Goal: Information Seeking & Learning: Learn about a topic

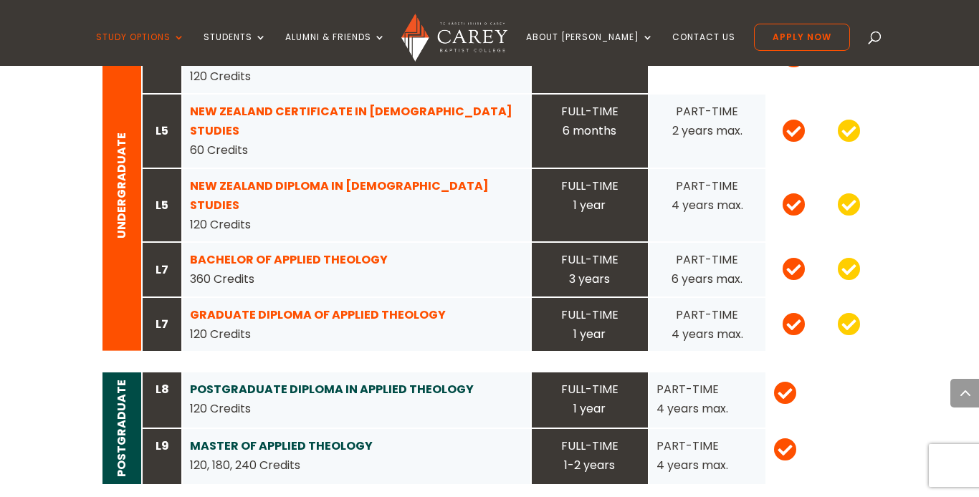
scroll to position [1538, 0]
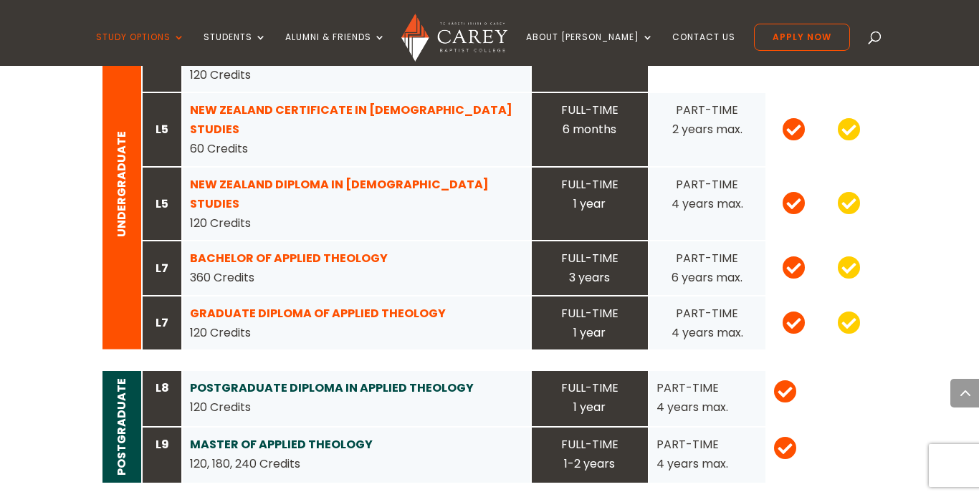
click at [226, 305] on strong "GRADUATE DIPLOMA OF APPLIED THEOLOGY" at bounding box center [318, 313] width 256 height 16
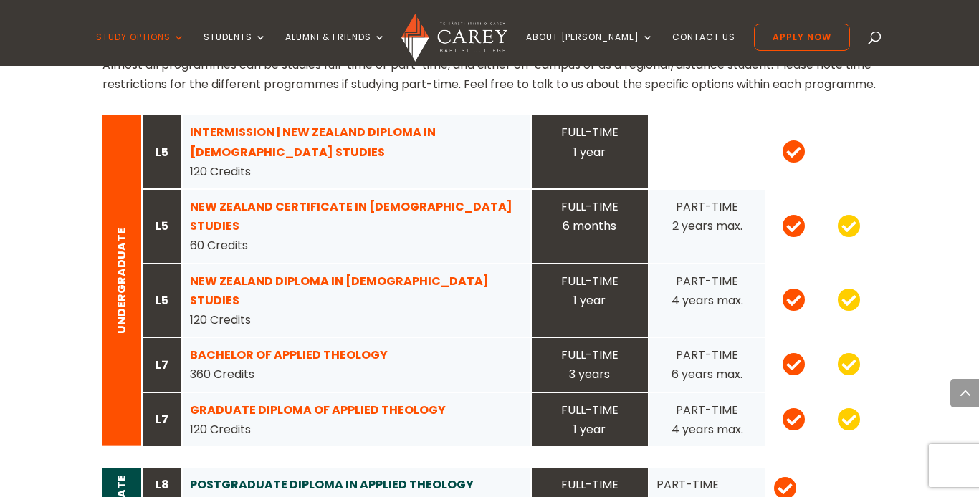
scroll to position [1443, 0]
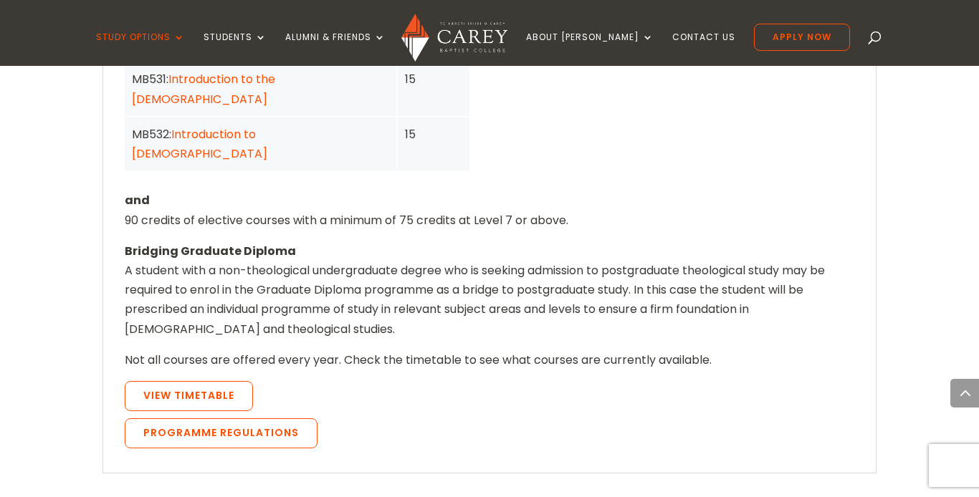
scroll to position [1336, 0]
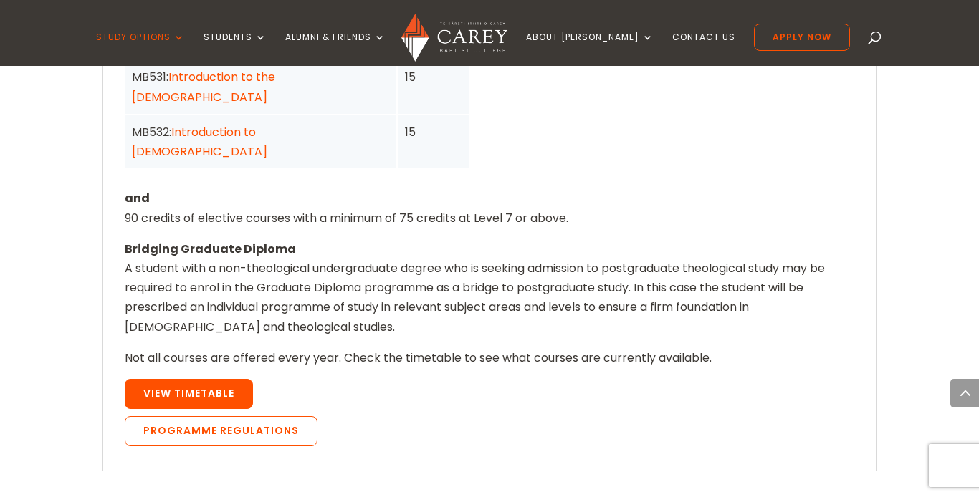
click at [178, 379] on link "View Timetable" at bounding box center [189, 394] width 128 height 30
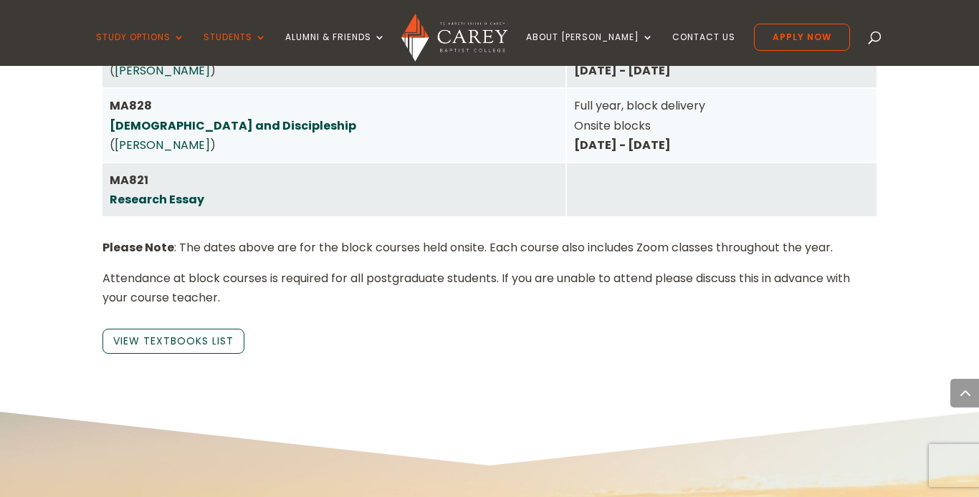
scroll to position [4042, 0]
